Goal: Task Accomplishment & Management: Manage account settings

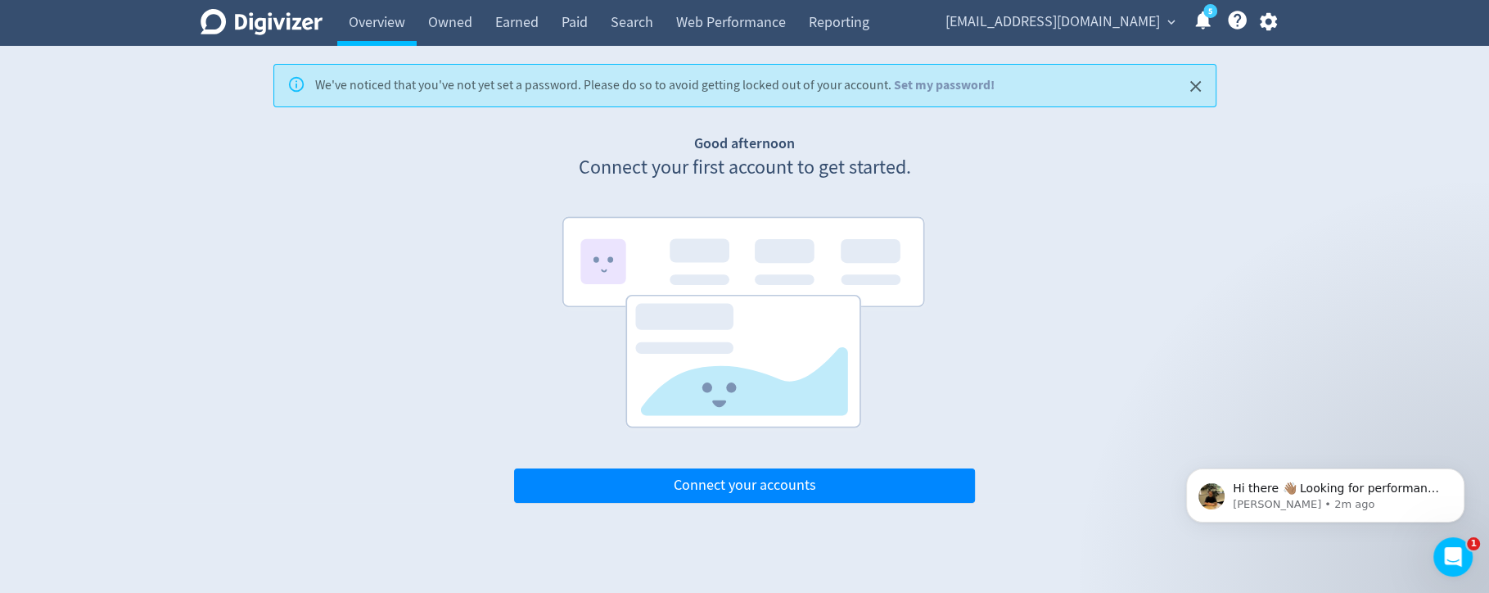
click at [1275, 27] on icon "button" at bounding box center [1268, 22] width 17 height 18
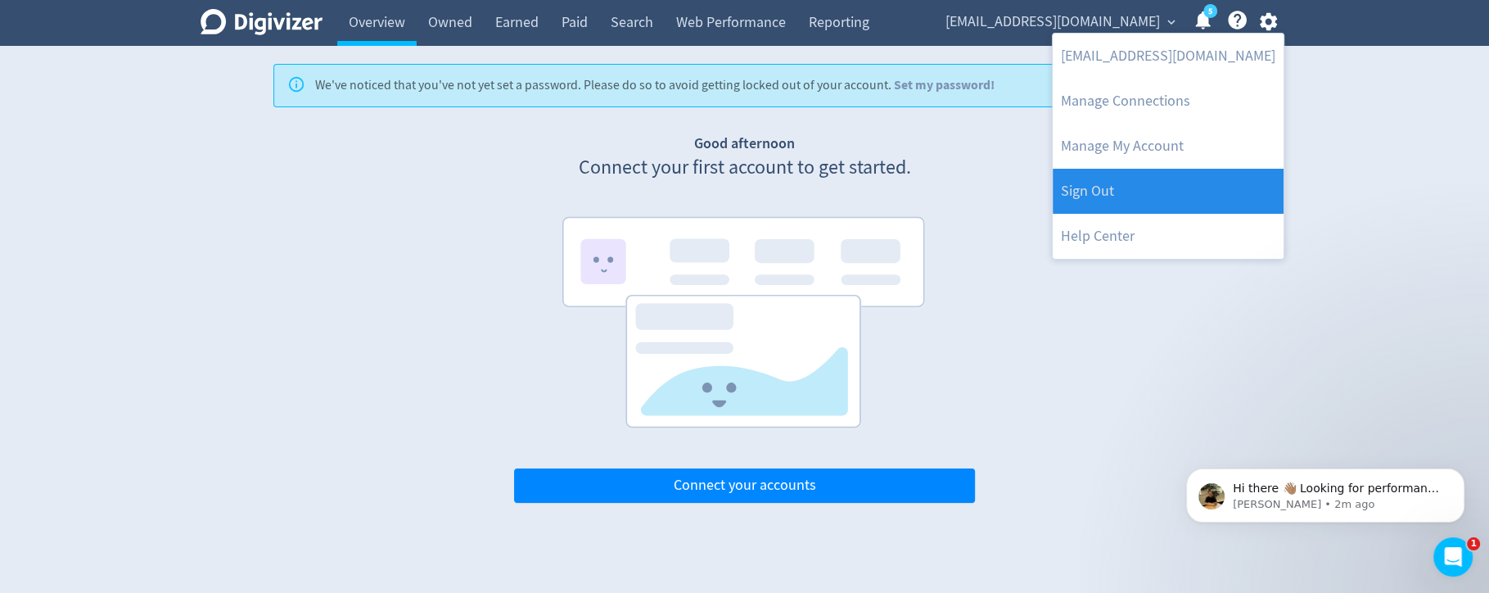
click at [1204, 178] on link "Sign Out" at bounding box center [1168, 191] width 231 height 45
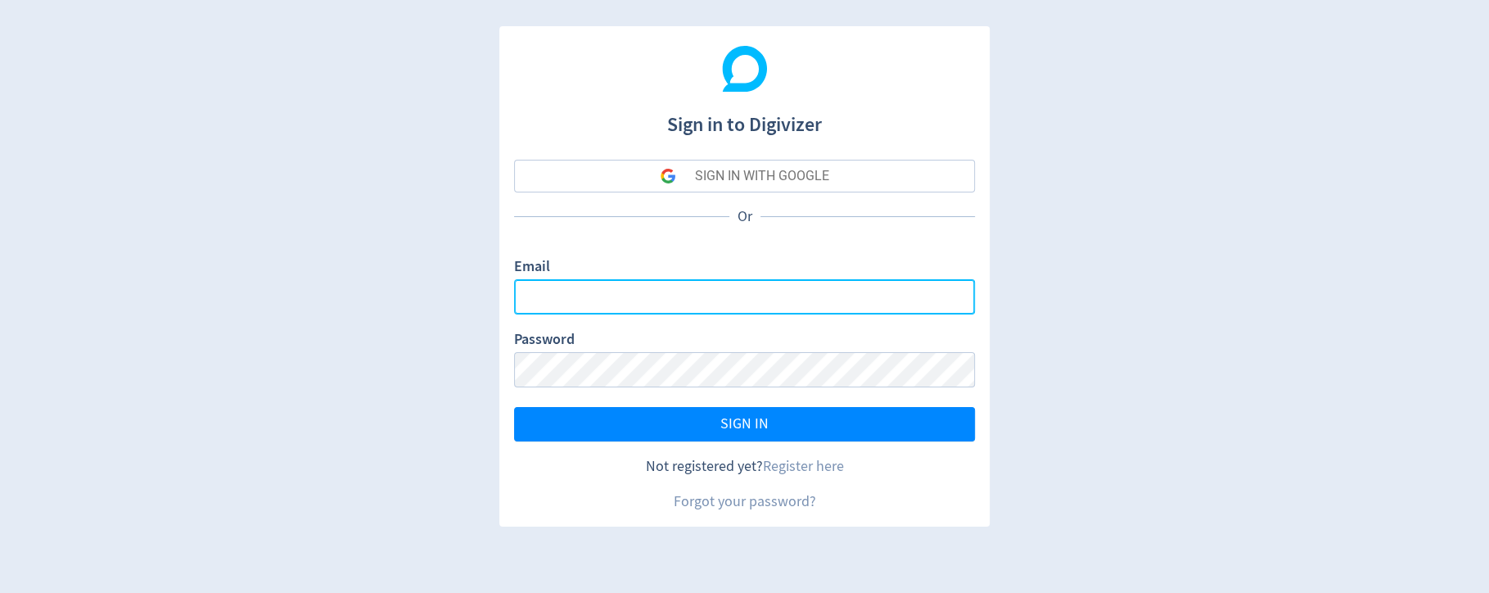
type input "[PERSON_NAME][EMAIL_ADDRESS][PERSON_NAME][DOMAIN_NAME]"
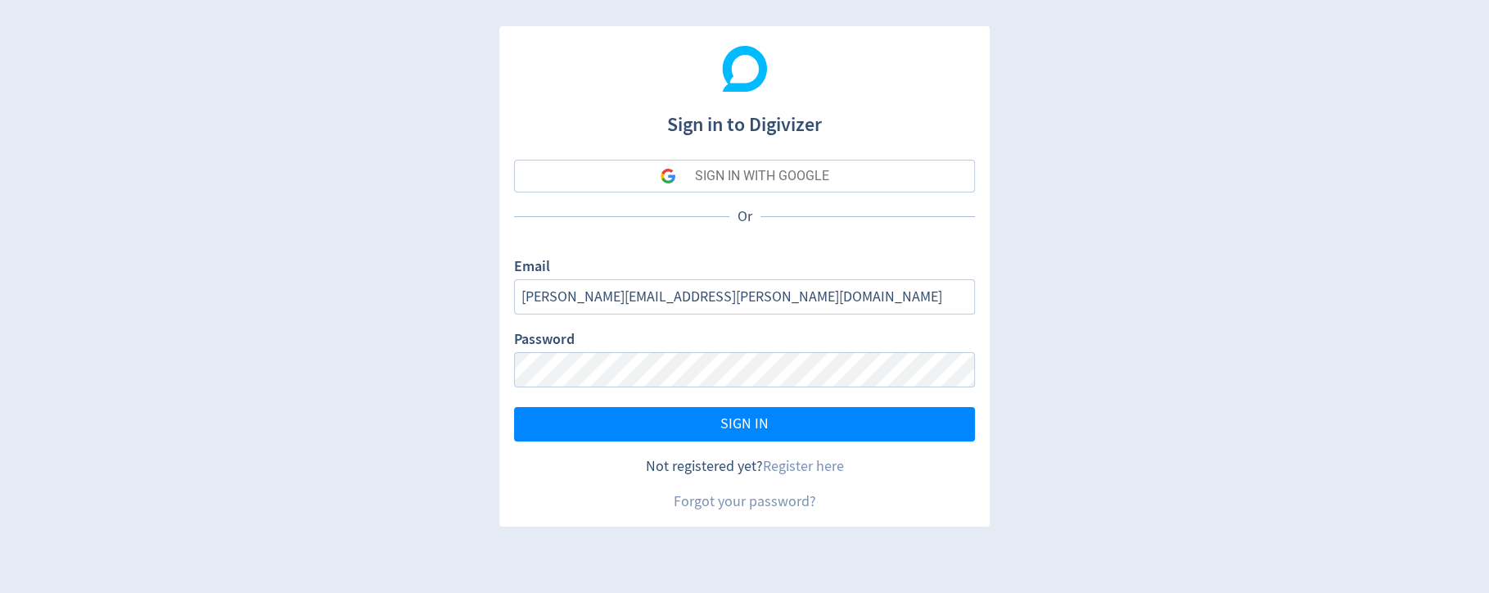
click at [872, 178] on button "SIGN IN WITH GOOGLE" at bounding box center [744, 176] width 461 height 33
